Goal: Find specific page/section: Find specific page/section

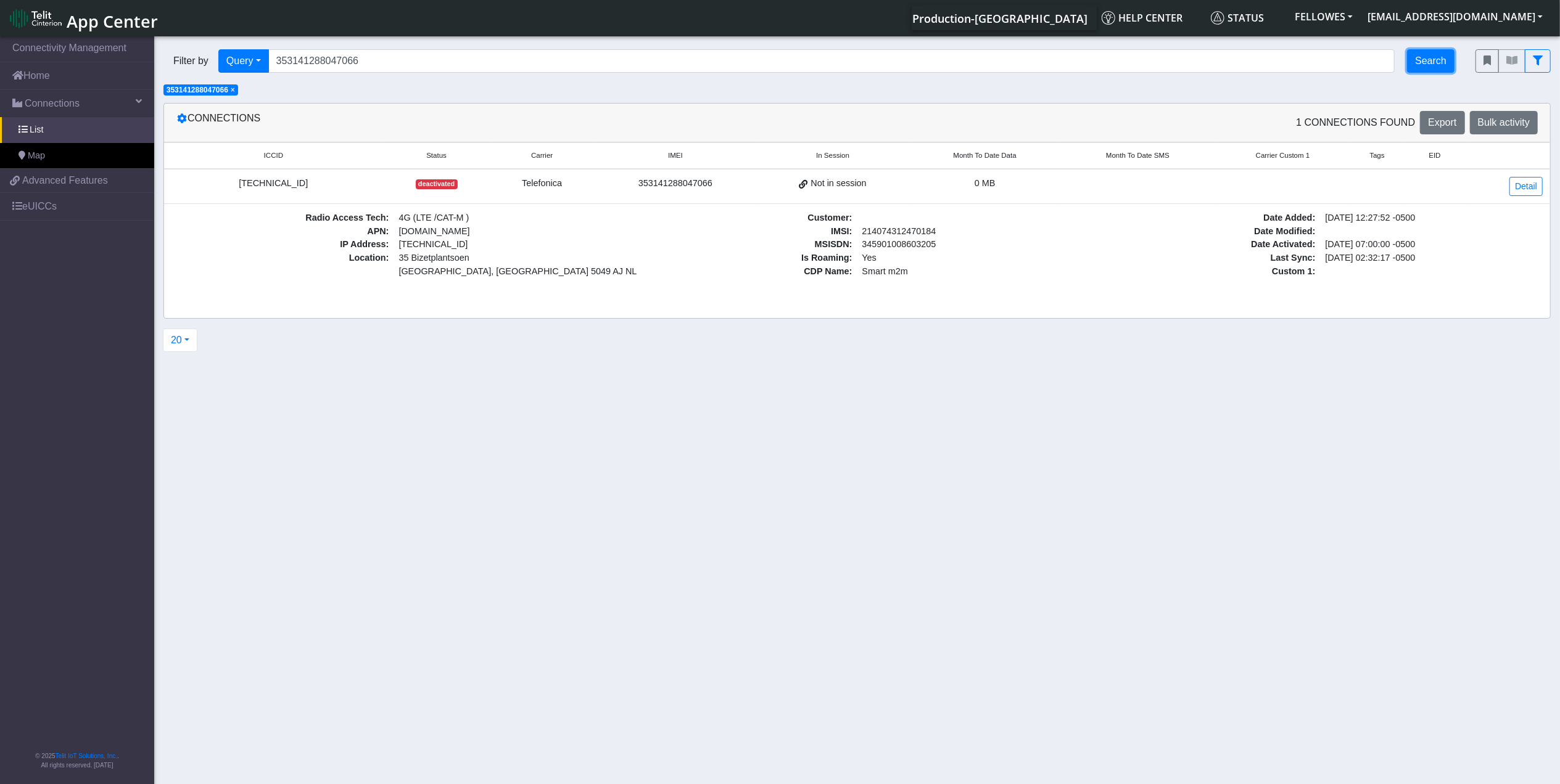
click at [1414, 59] on button "Search" at bounding box center [1431, 61] width 48 height 23
click at [235, 92] on span "×" at bounding box center [233, 90] width 4 height 9
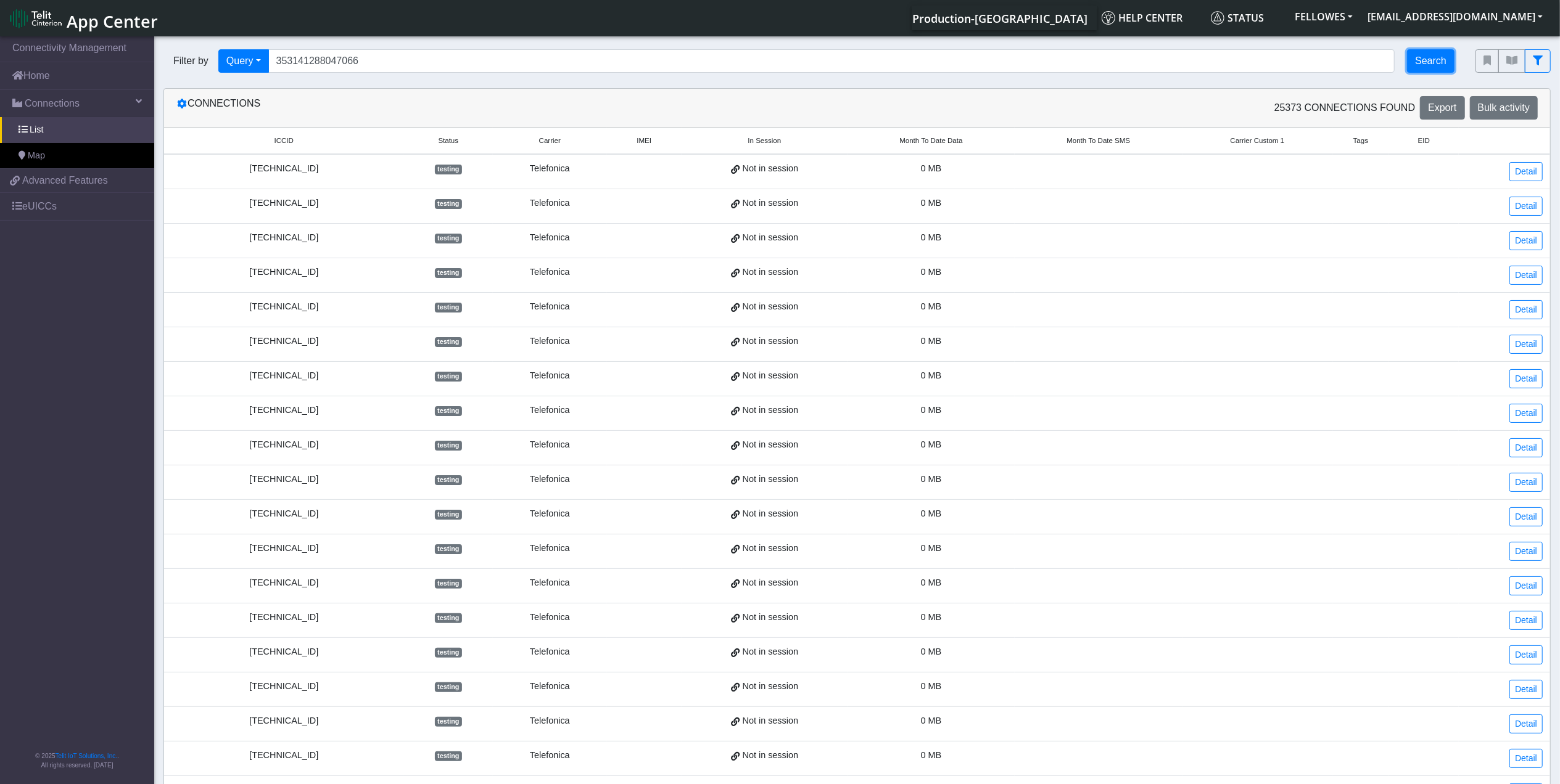
click at [1444, 60] on button "Search" at bounding box center [1431, 61] width 48 height 23
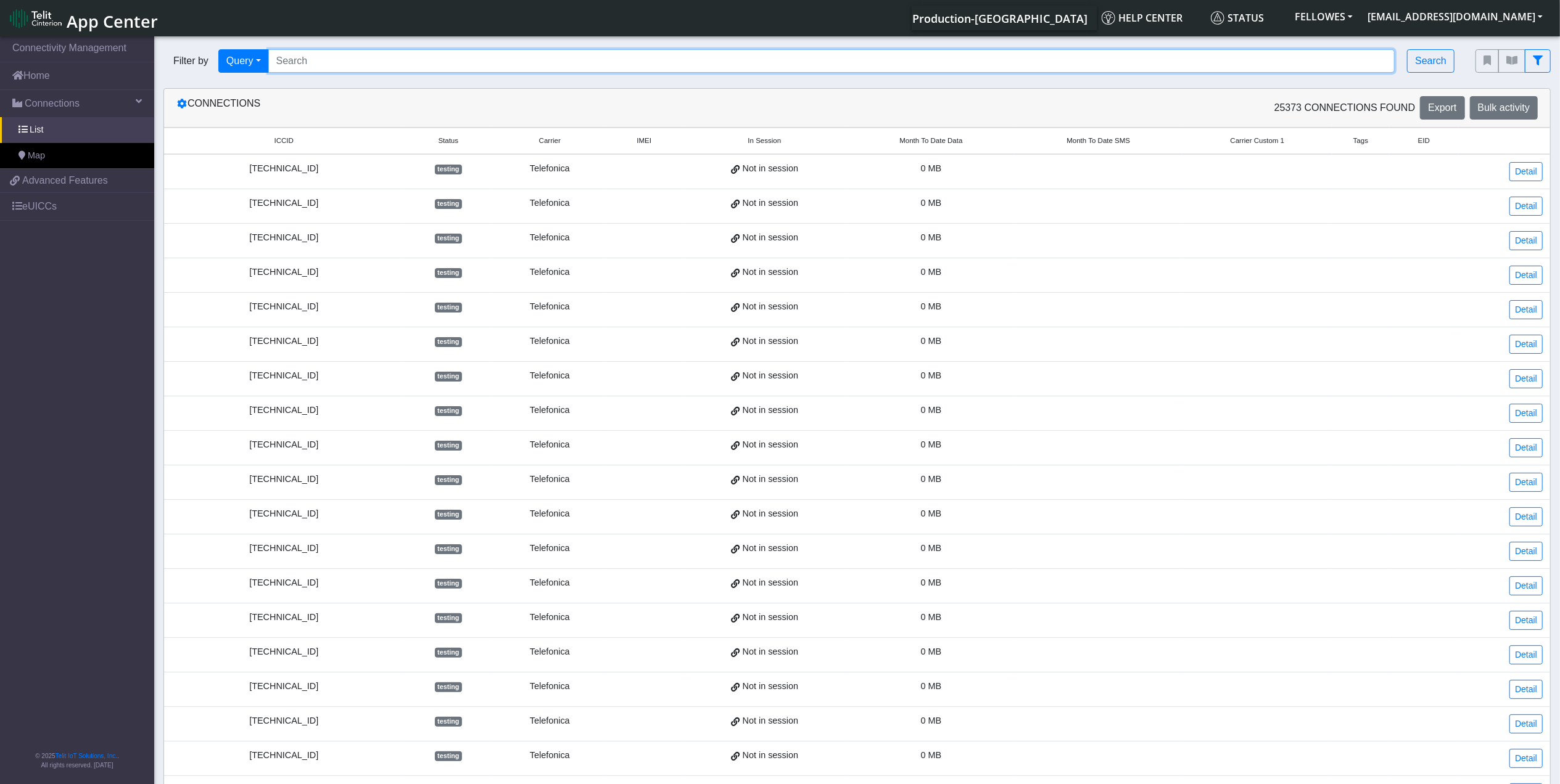
click at [620, 54] on input "Search..." at bounding box center [832, 61] width 1127 height 23
click at [311, 56] on input "Search..." at bounding box center [832, 61] width 1127 height 23
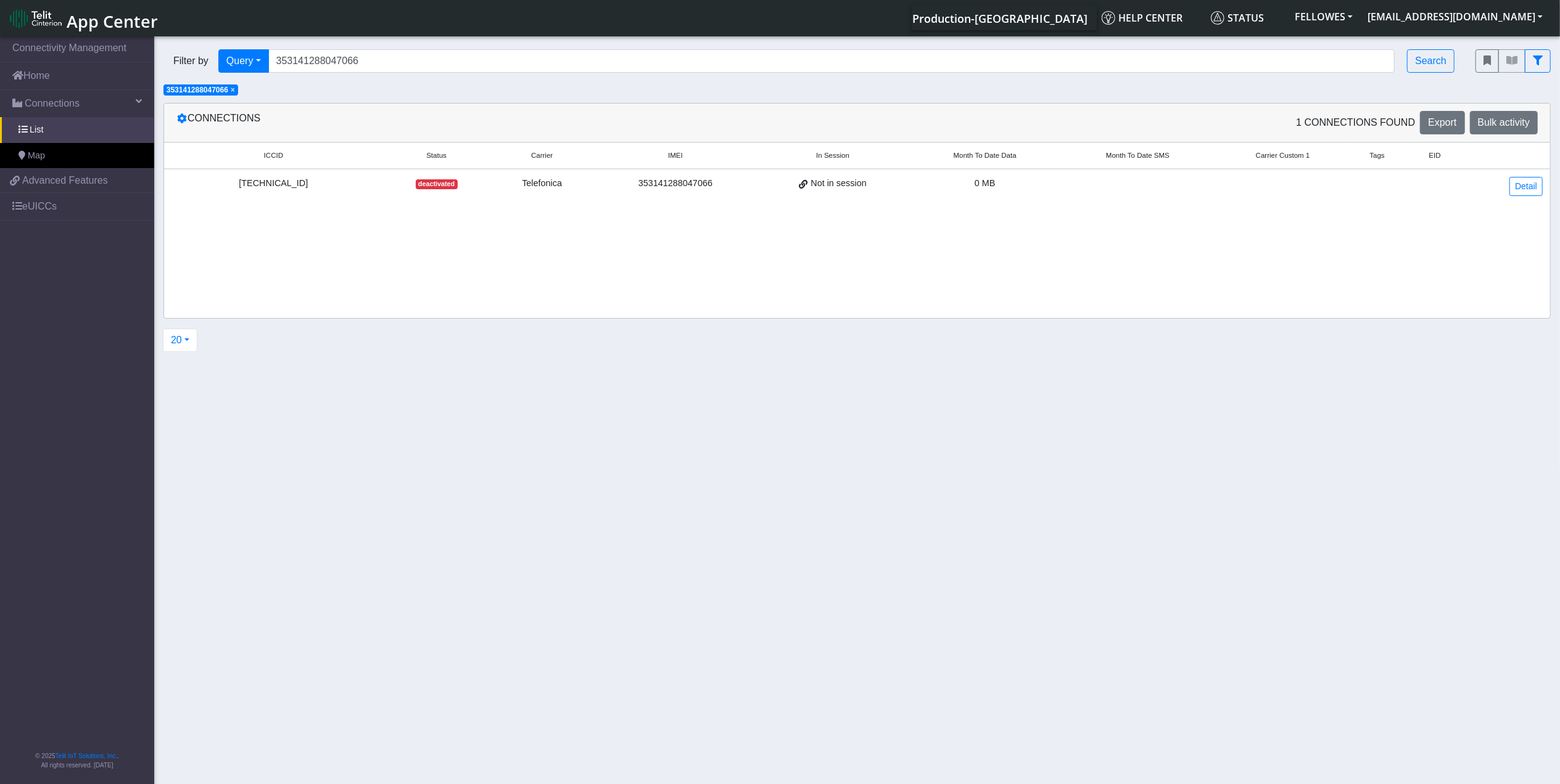
click at [268, 184] on div "[TECHNICAL_ID]" at bounding box center [273, 183] width 204 height 13
copy div "[TECHNICAL_ID]"
click at [393, 66] on input "353141288047066" at bounding box center [832, 61] width 1127 height 23
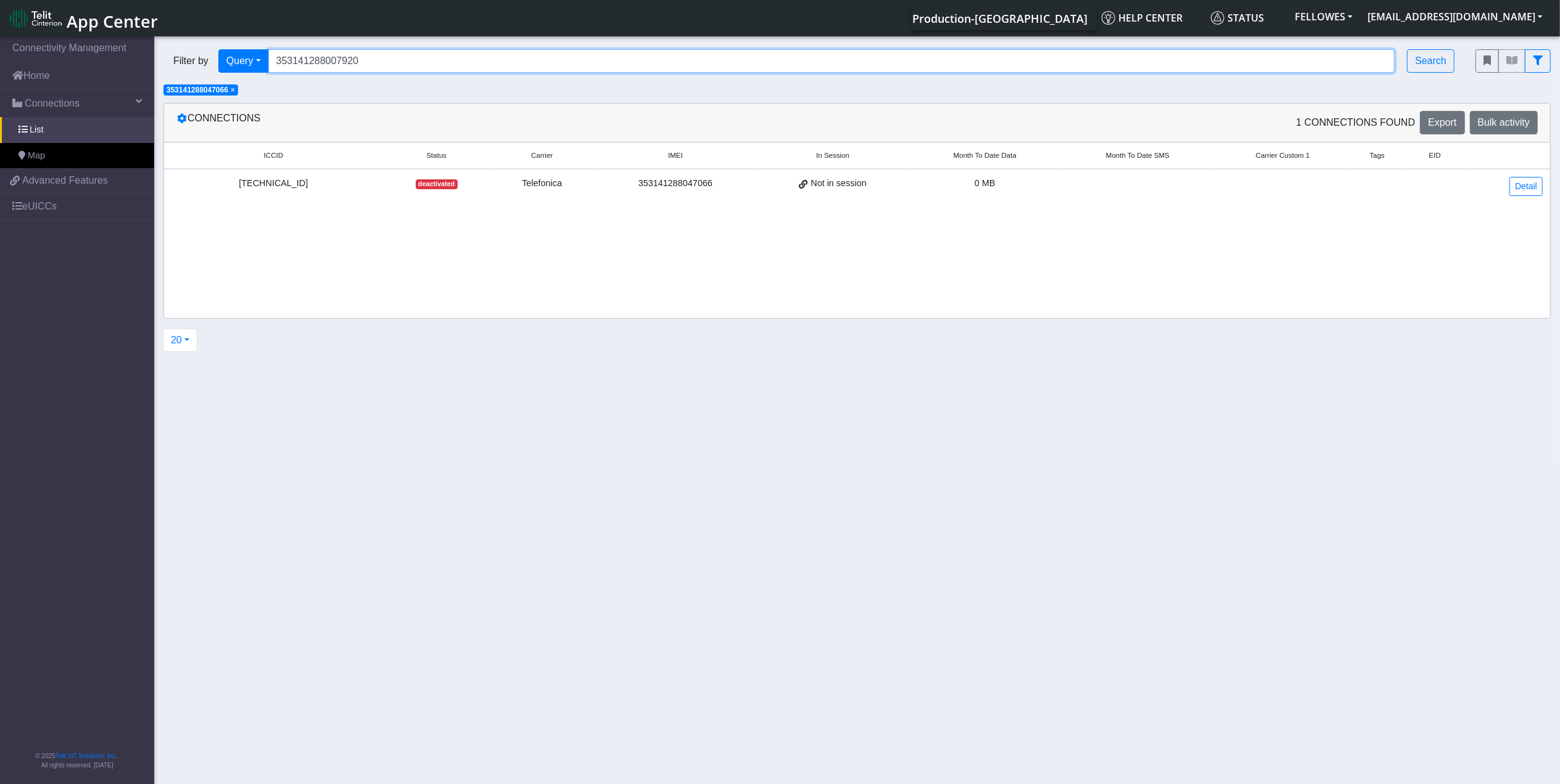
type input "353141288007920"
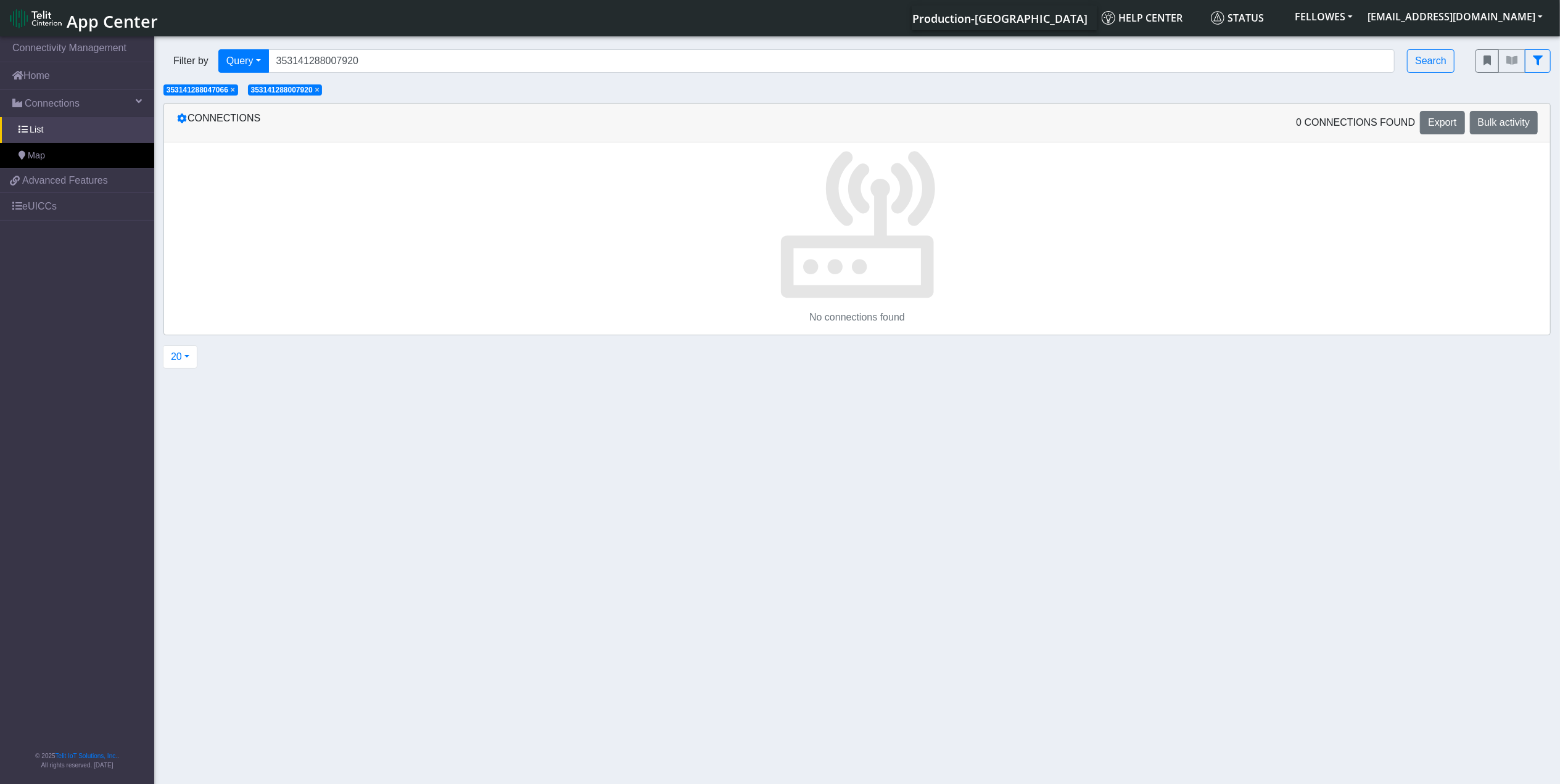
click at [232, 92] on span "× 353141288047066" at bounding box center [200, 90] width 75 height 11
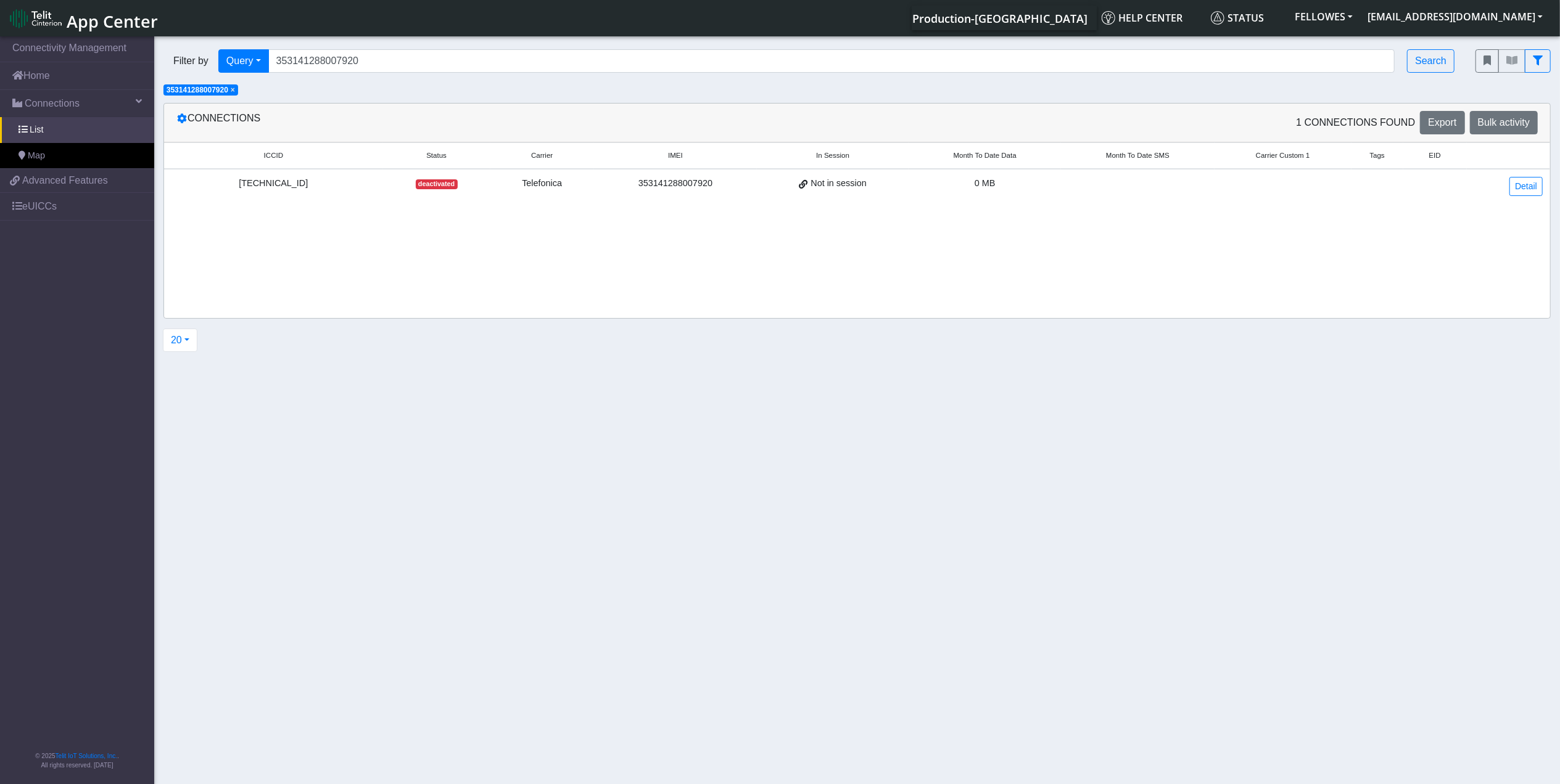
click at [255, 183] on div "8934076400011322719" at bounding box center [273, 183] width 204 height 13
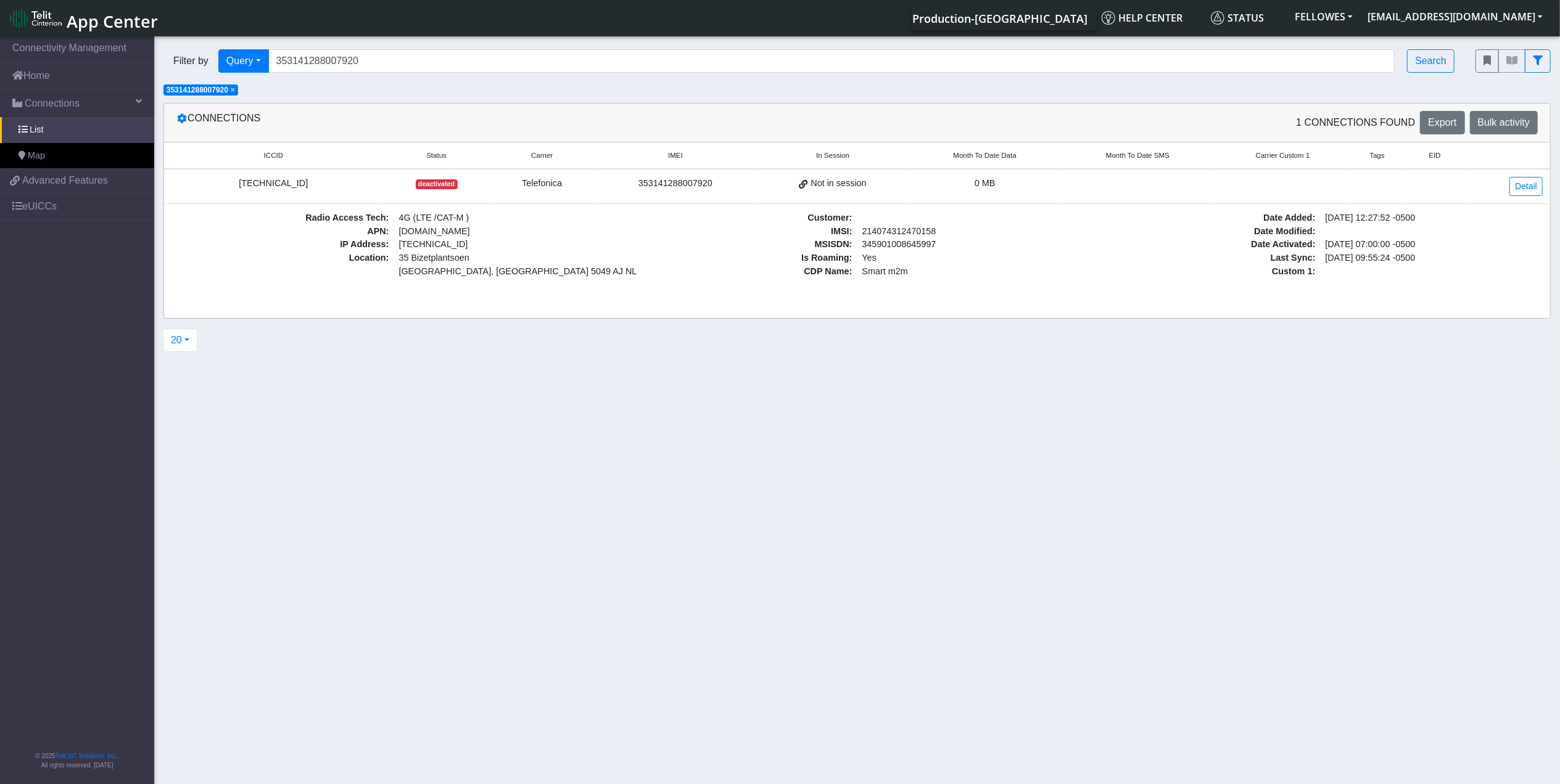
drag, startPoint x: 255, startPoint y: 183, endPoint x: 243, endPoint y: 182, distance: 12.0
click at [243, 182] on div "8934076400011322719" at bounding box center [273, 183] width 204 height 13
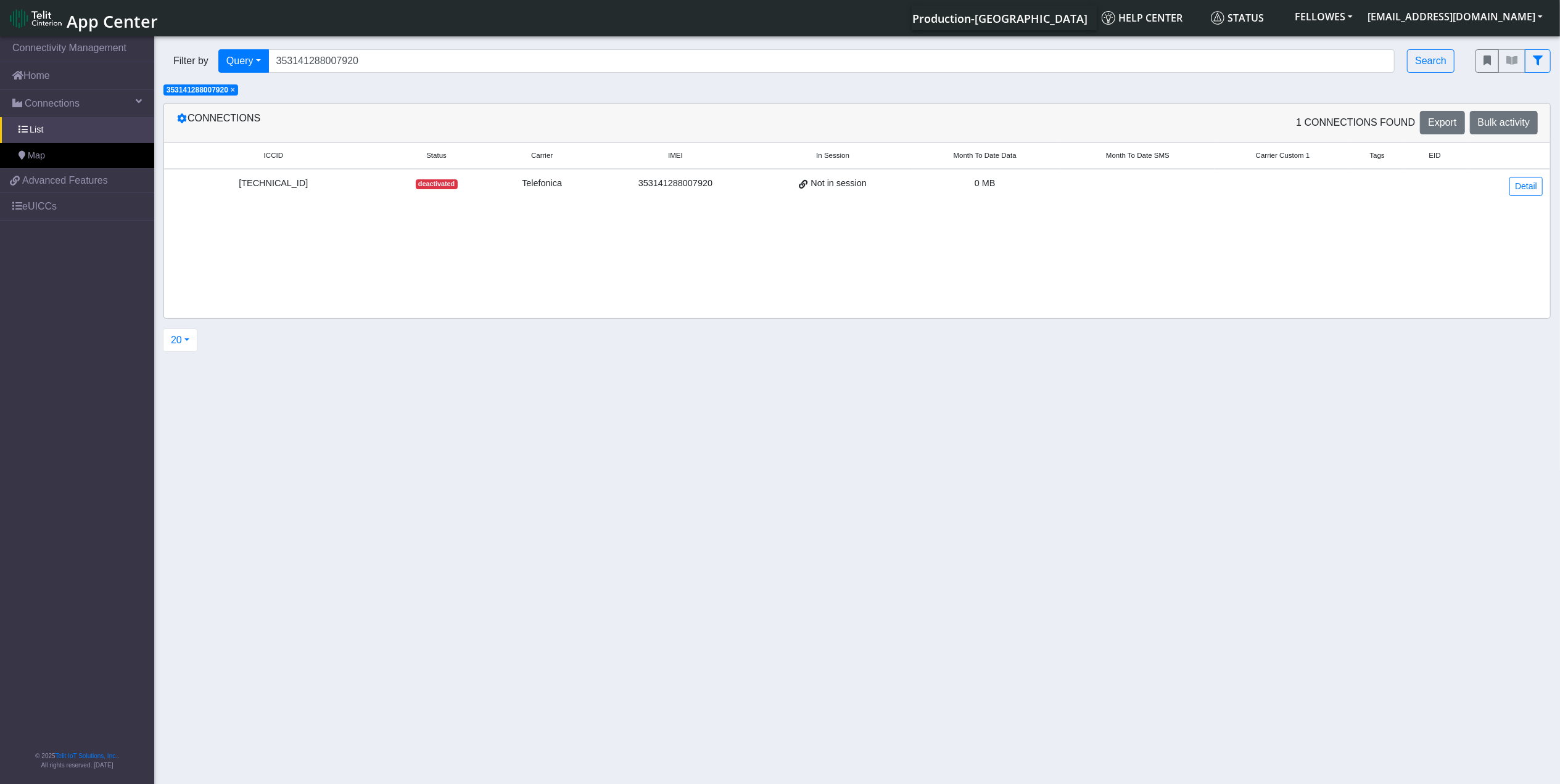
click at [243, 182] on div "8934076400011322719" at bounding box center [273, 183] width 204 height 13
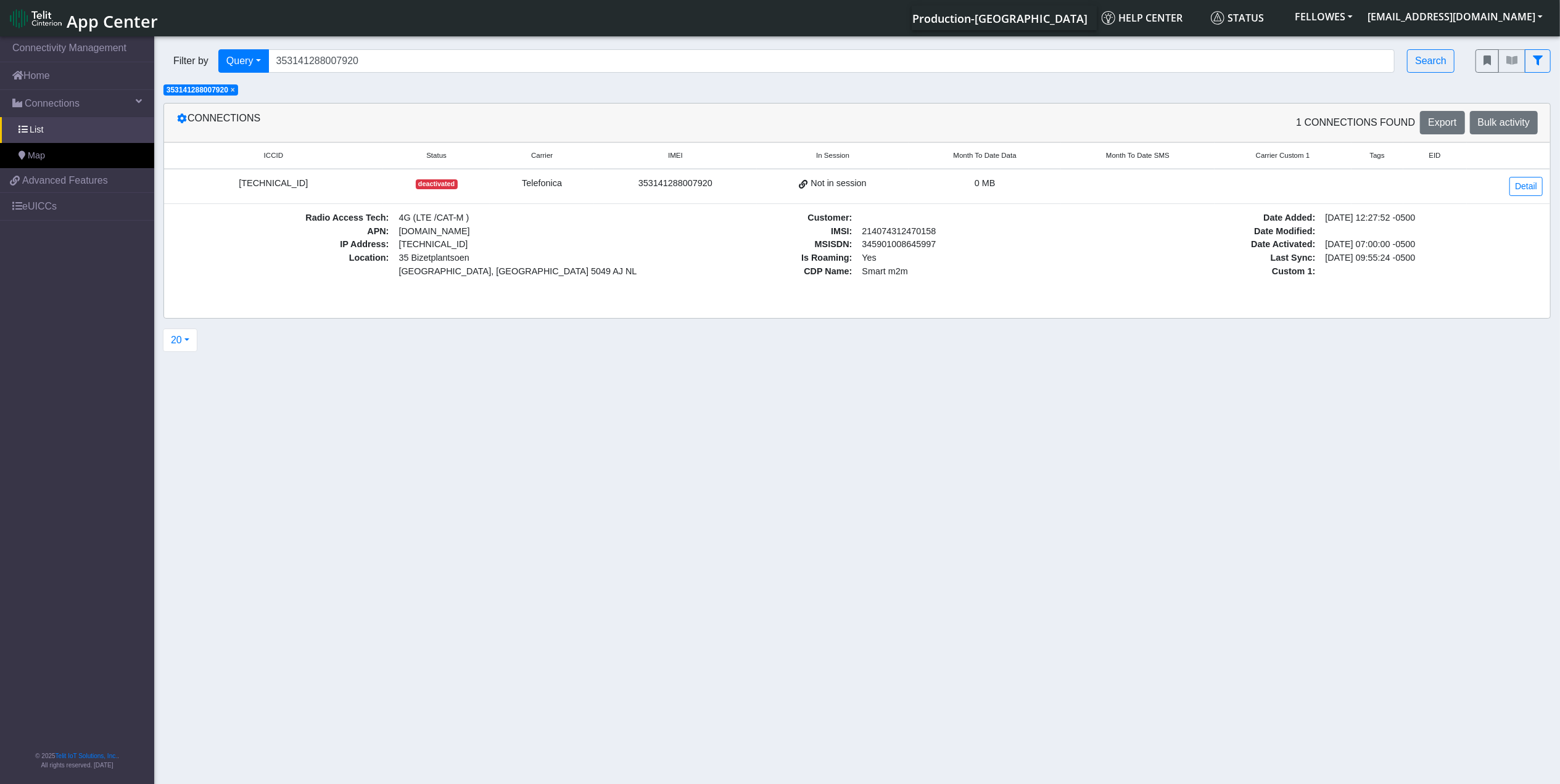
copy div "8934076400011322719"
click at [390, 69] on input "353141288007920" at bounding box center [832, 61] width 1127 height 23
